Goal: Information Seeking & Learning: Learn about a topic

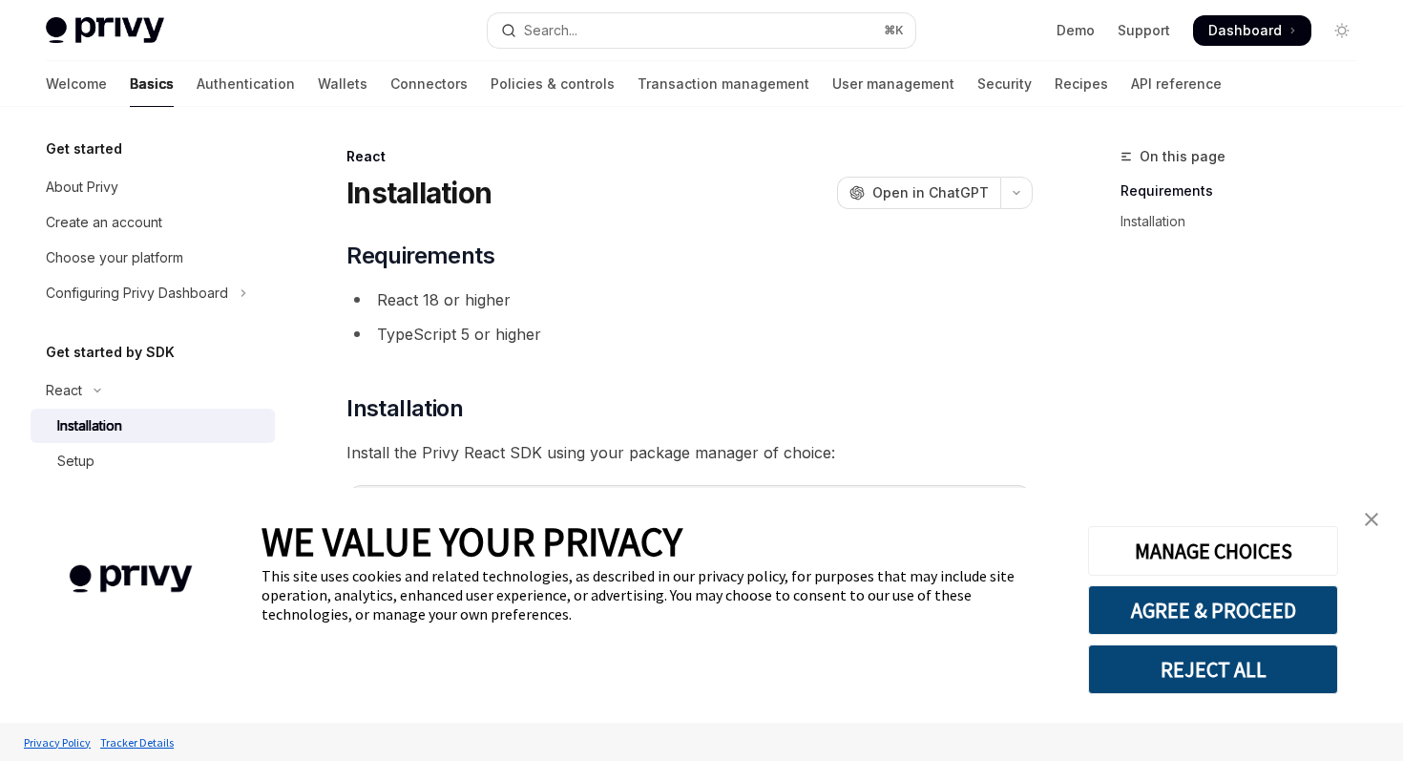
click at [130, 85] on link "Basics" at bounding box center [152, 84] width 44 height 46
type textarea "*"
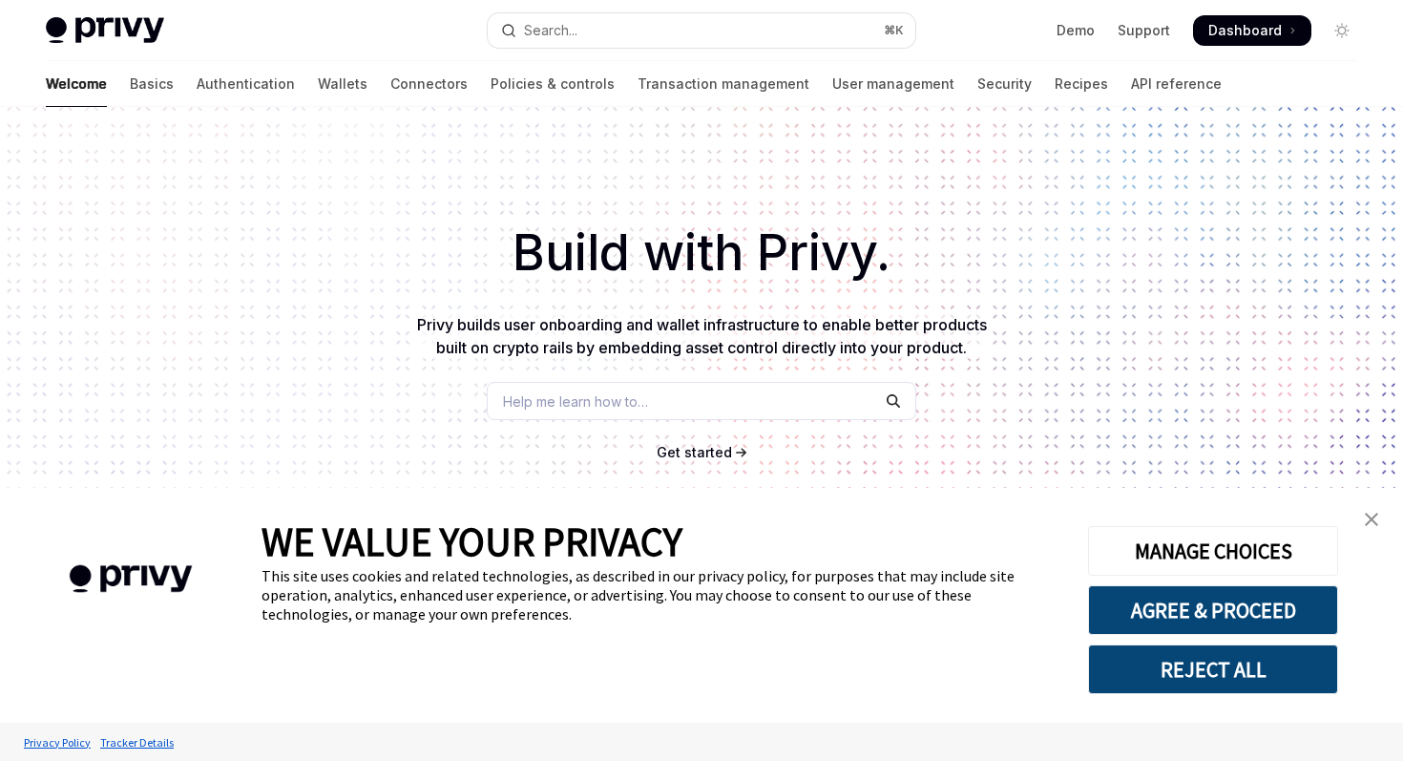
click at [1380, 525] on link "close banner" at bounding box center [1371, 519] width 38 height 38
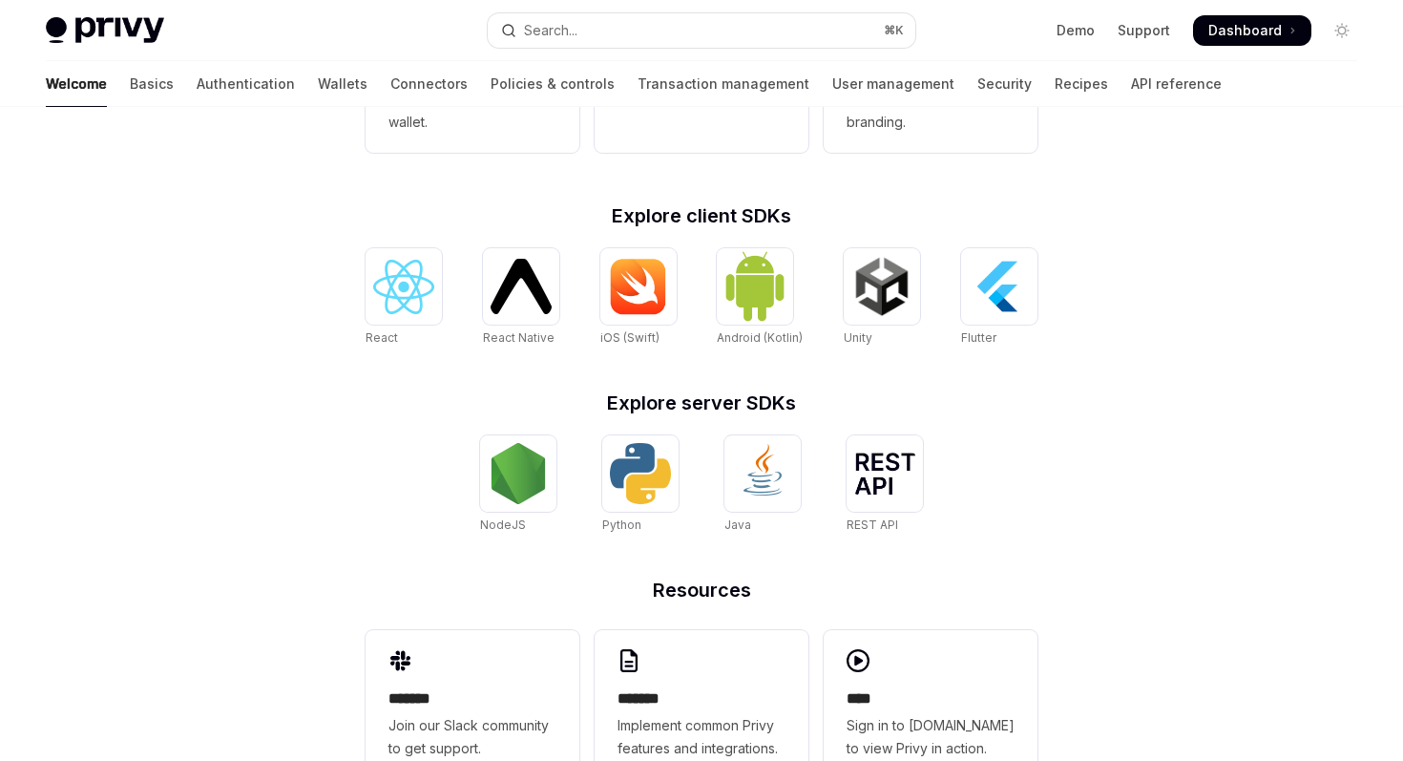
scroll to position [757, 0]
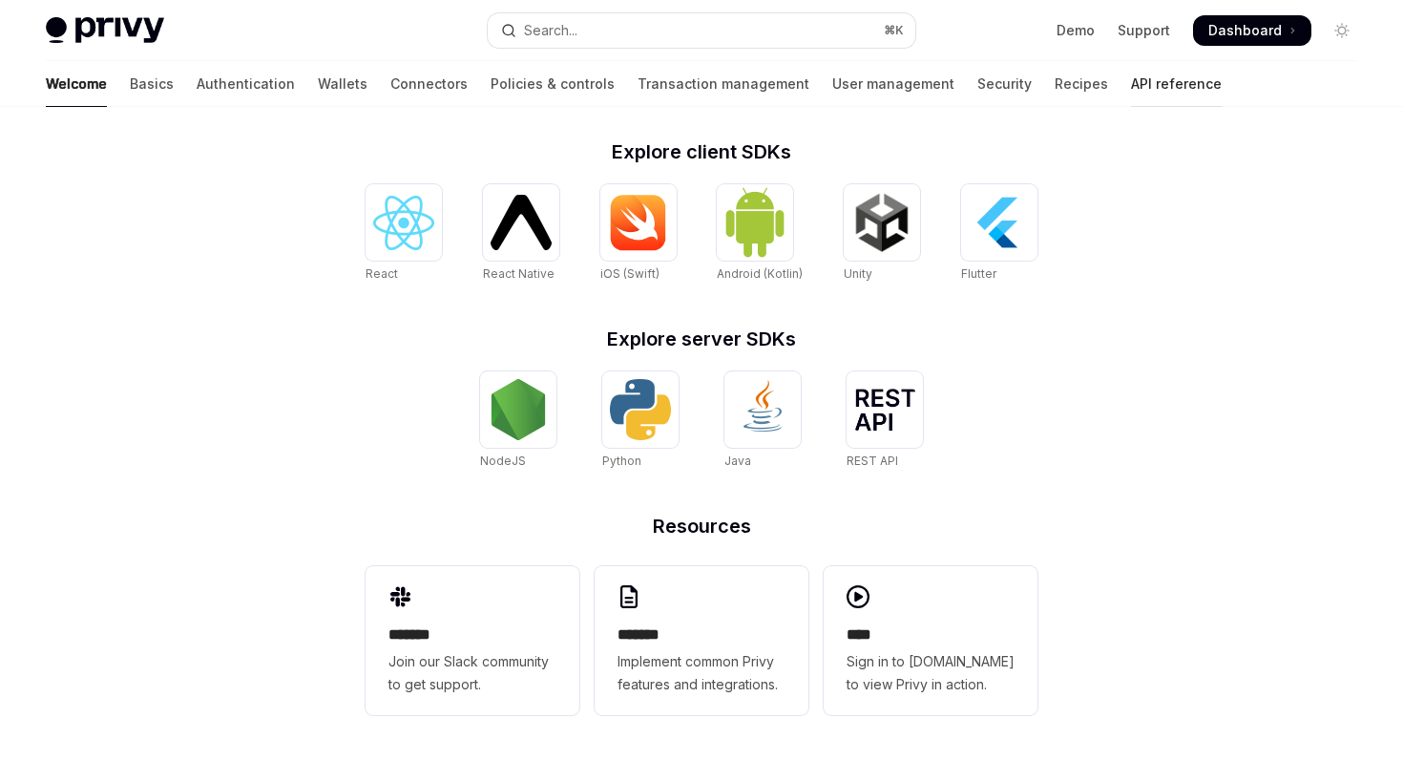
click at [1131, 80] on link "API reference" at bounding box center [1176, 84] width 91 height 46
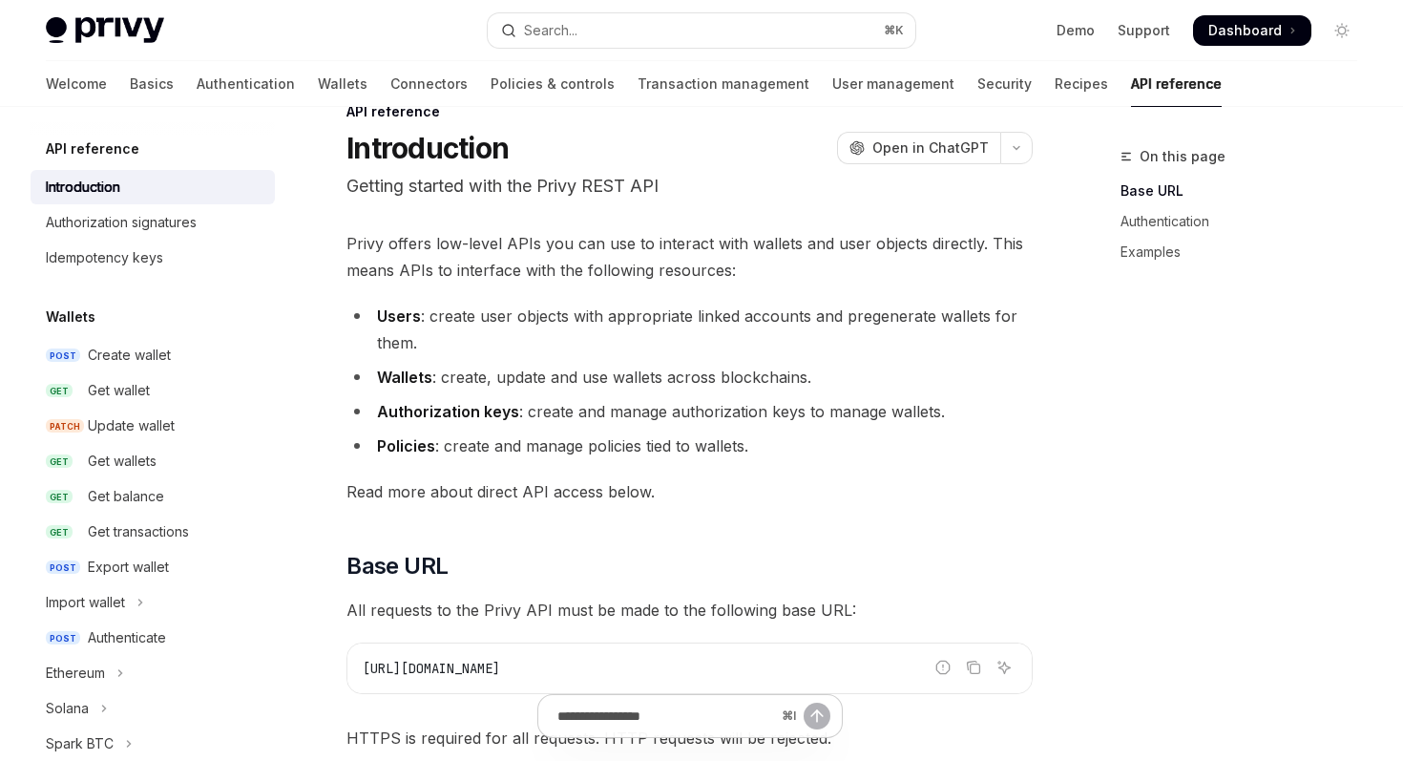
scroll to position [60, 0]
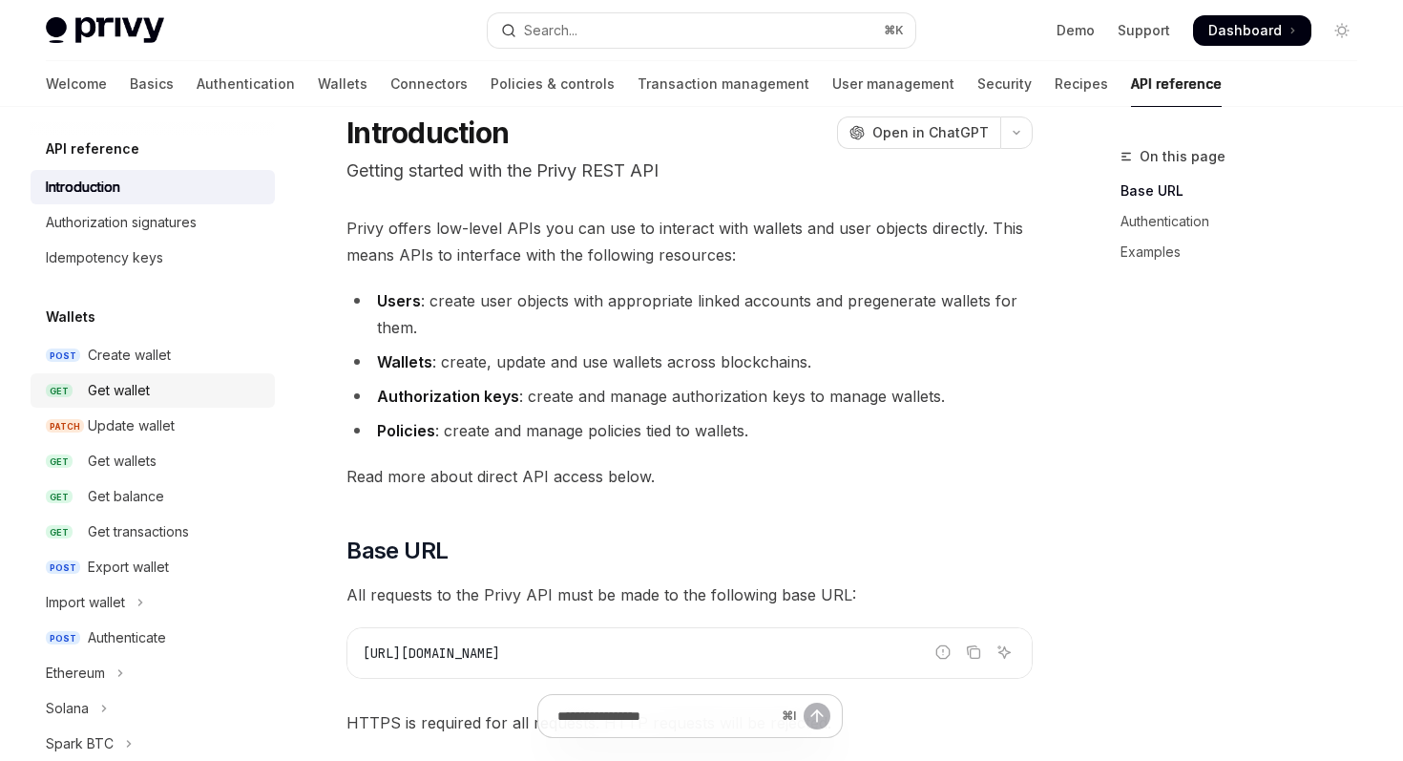
click at [179, 380] on div "Get wallet" at bounding box center [176, 390] width 176 height 23
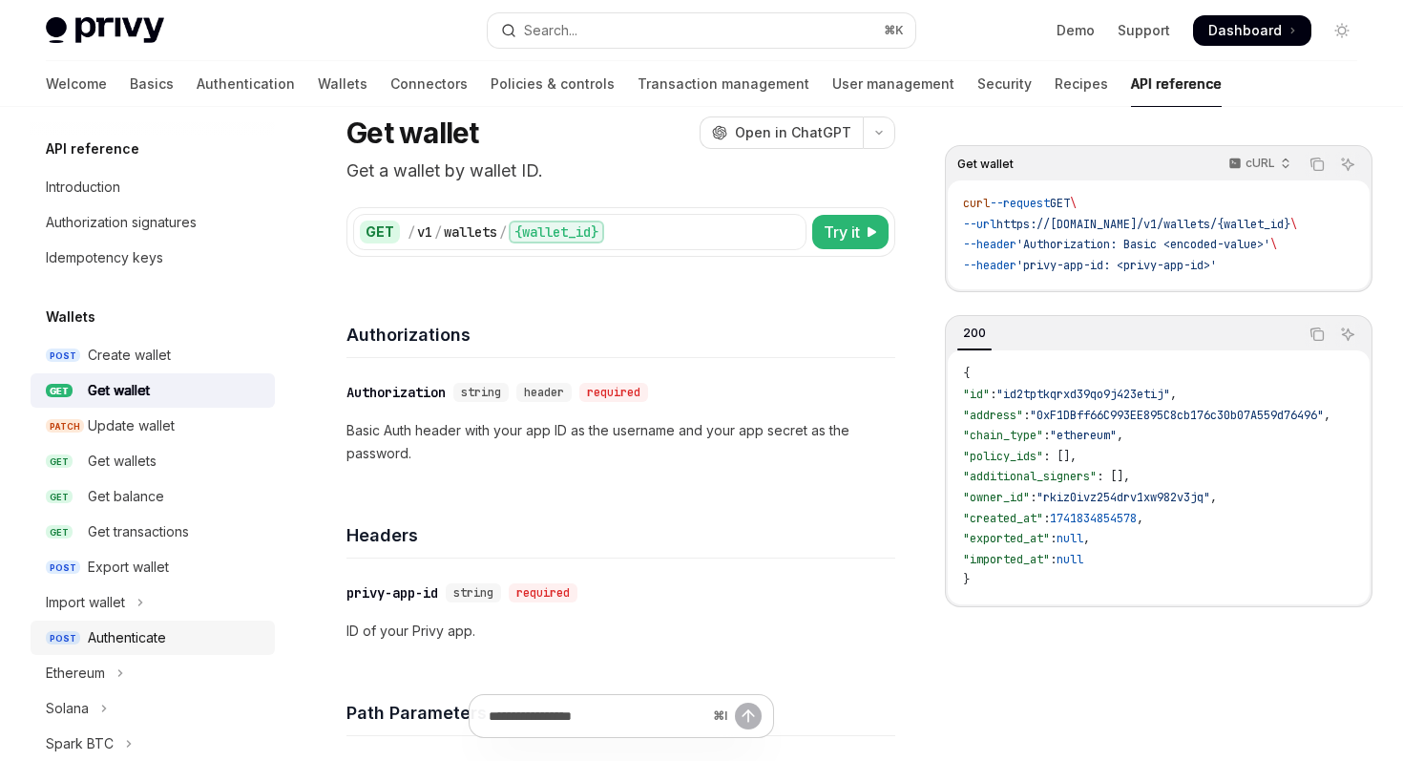
click at [180, 624] on link "POST Authenticate" at bounding box center [153, 637] width 244 height 34
type textarea "*"
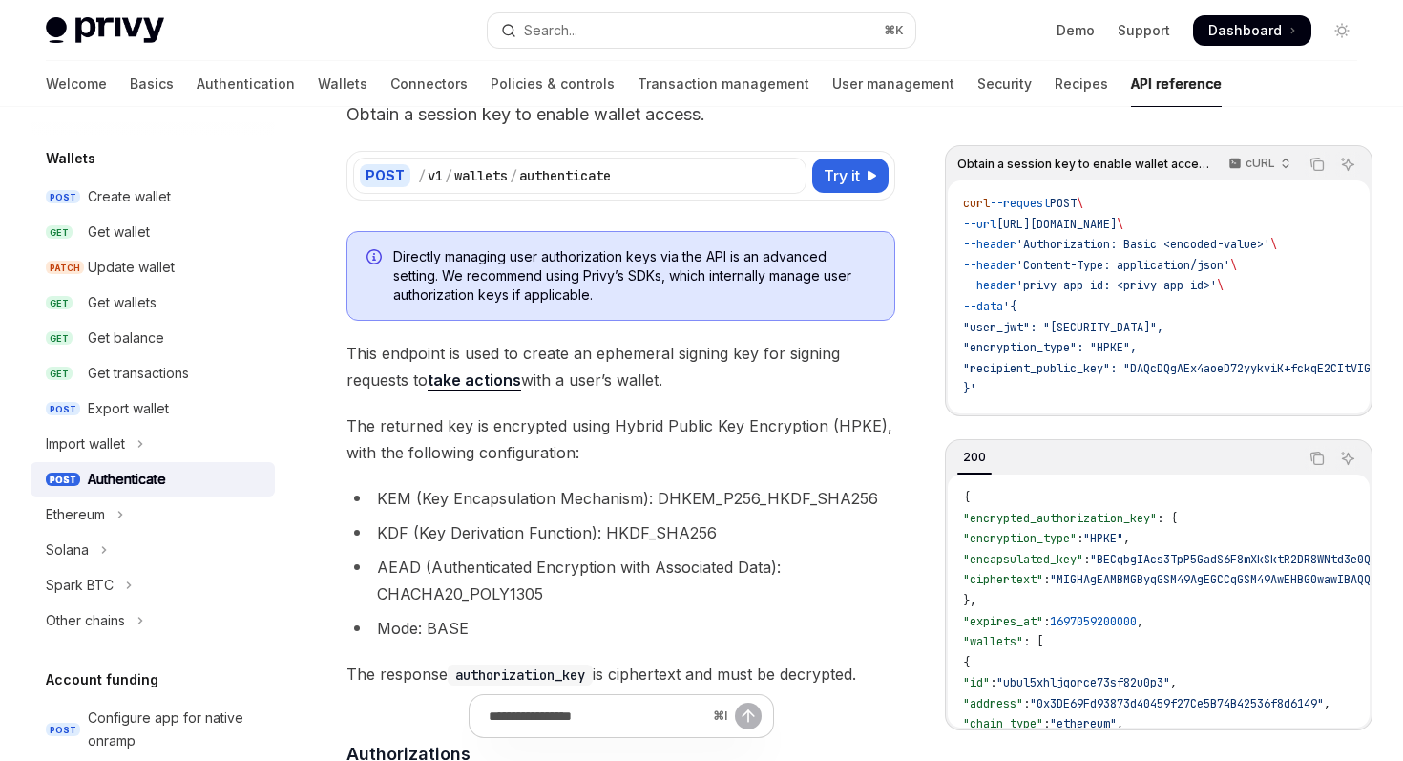
scroll to position [122, 0]
